Goal: Complete application form

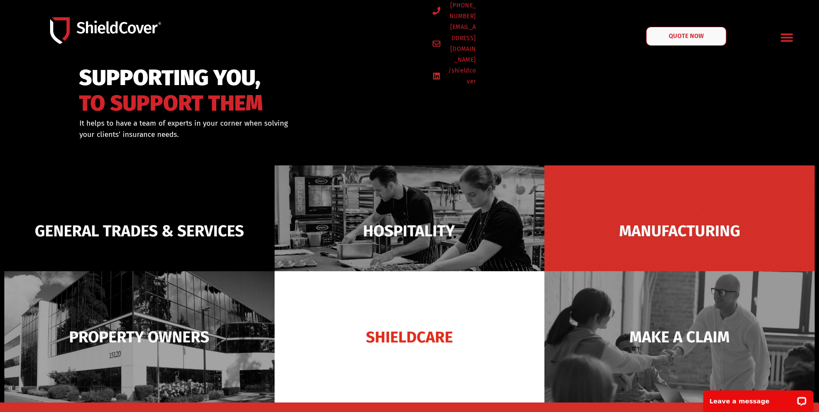
click at [400, 38] on span "QUOTE NOW" at bounding box center [686, 36] width 35 height 6
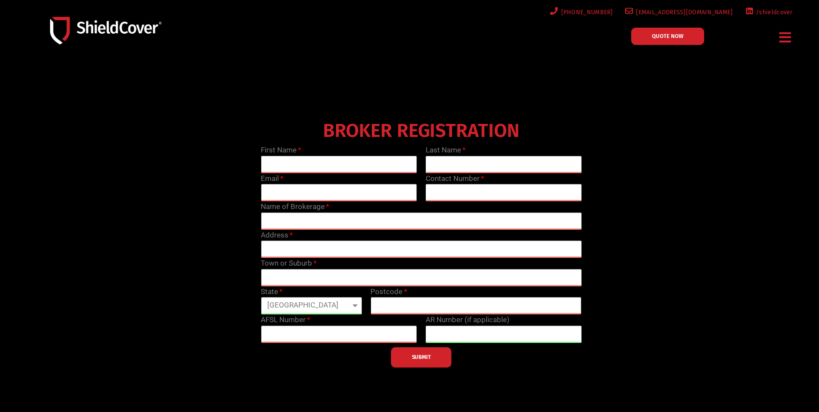
click at [275, 165] on input "text" at bounding box center [339, 164] width 156 height 17
type input "[PERSON_NAME]"
type input "[EMAIL_ADDRESS][DOMAIN_NAME]"
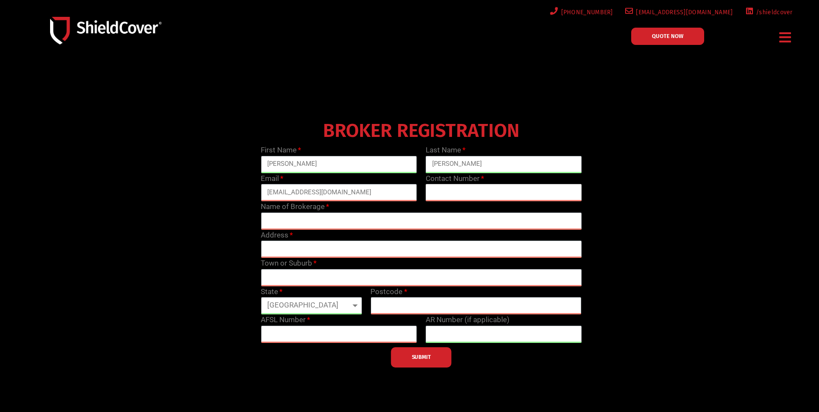
type input "0358217655"
click at [284, 223] on input "text" at bounding box center [421, 220] width 321 height 17
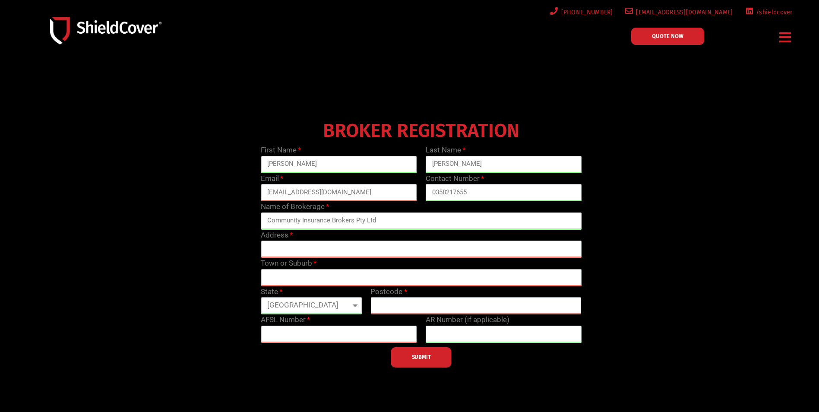
type input "Community Insurance Brokers Pty Ltd"
type input "[STREET_ADDRESS][PERSON_NAME]"
type input "Shepparton"
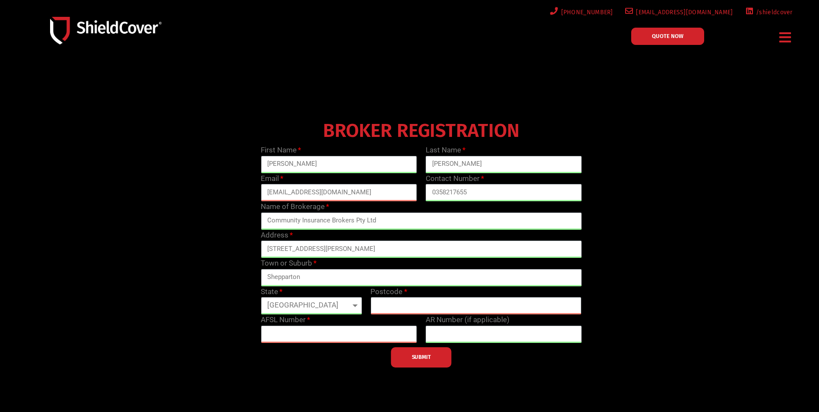
select select "VIC"
type input "3630"
click at [433, 334] on input "text" at bounding box center [503, 333] width 156 height 17
type input "342838"
click at [271, 337] on input "text" at bounding box center [339, 333] width 156 height 17
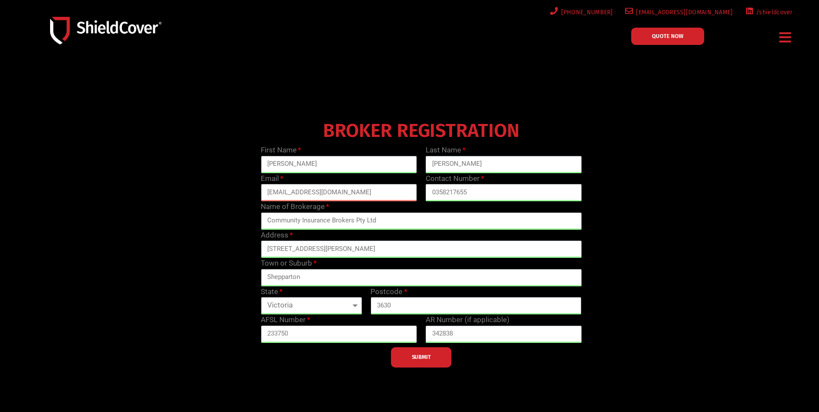
type input "233750"
click at [414, 363] on button "SUBMIT" at bounding box center [421, 357] width 60 height 20
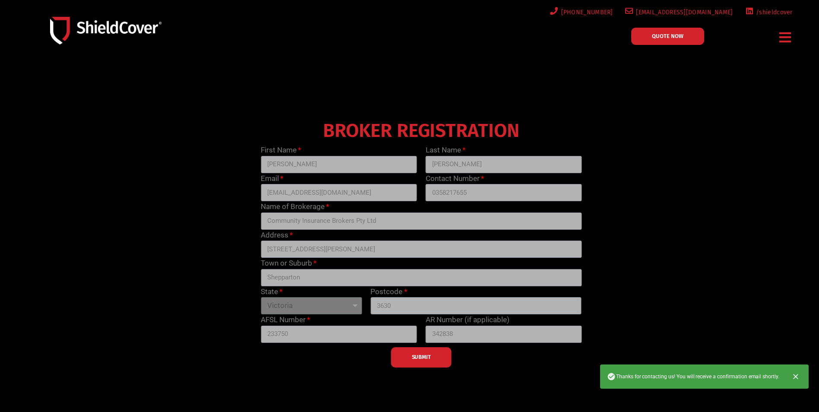
click at [794, 376] on icon "Close" at bounding box center [795, 376] width 9 height 9
